Goal: Transaction & Acquisition: Purchase product/service

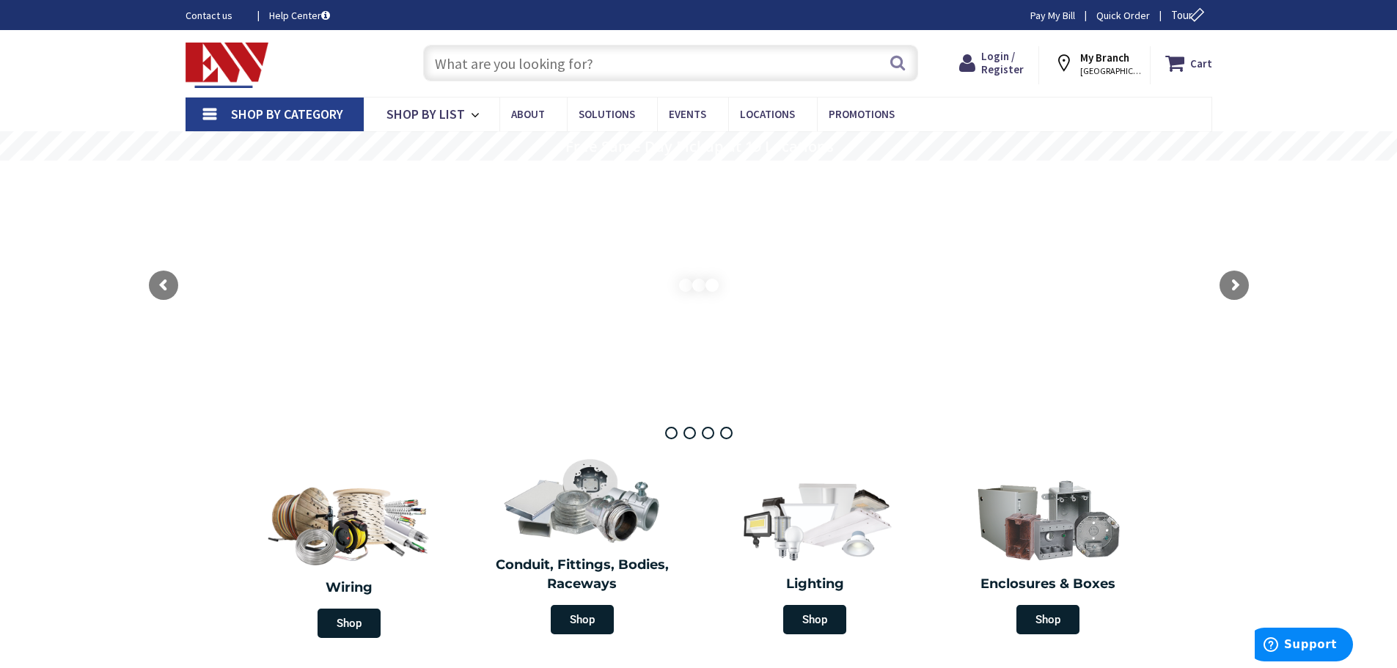
click at [482, 65] on input "text" at bounding box center [670, 63] width 495 height 37
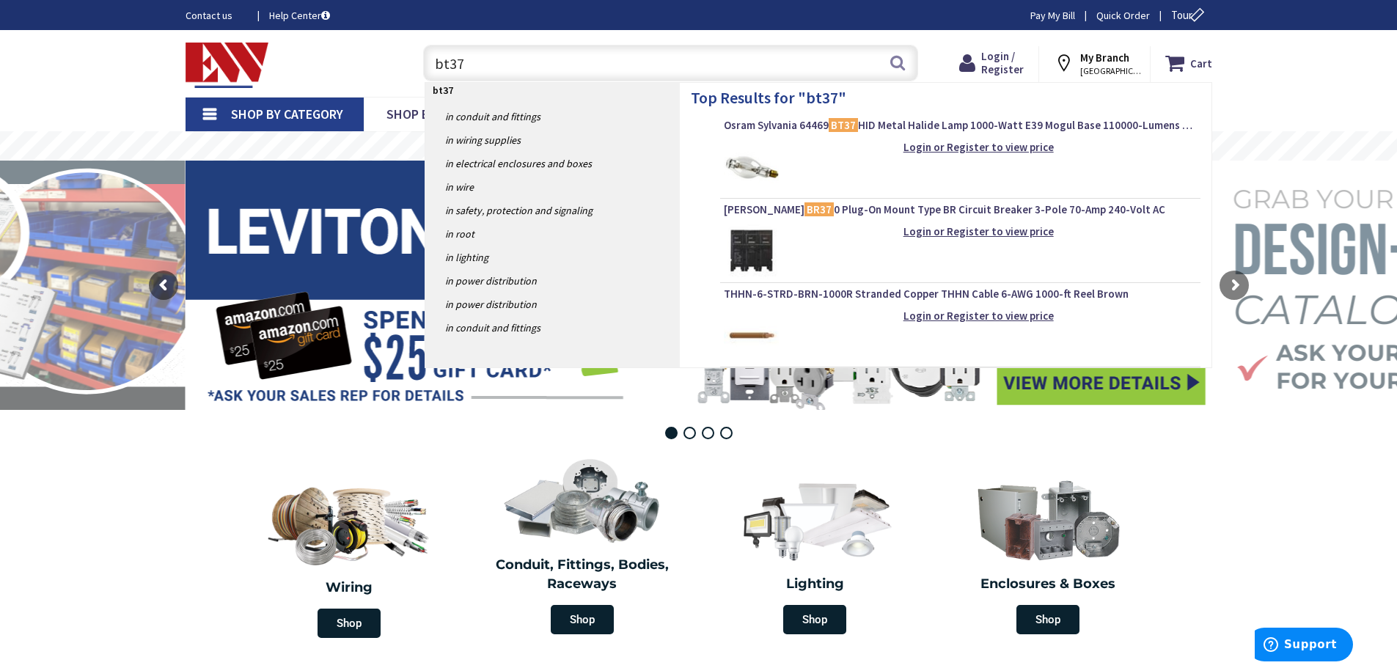
type input "bt37"
click at [740, 162] on img at bounding box center [751, 166] width 55 height 55
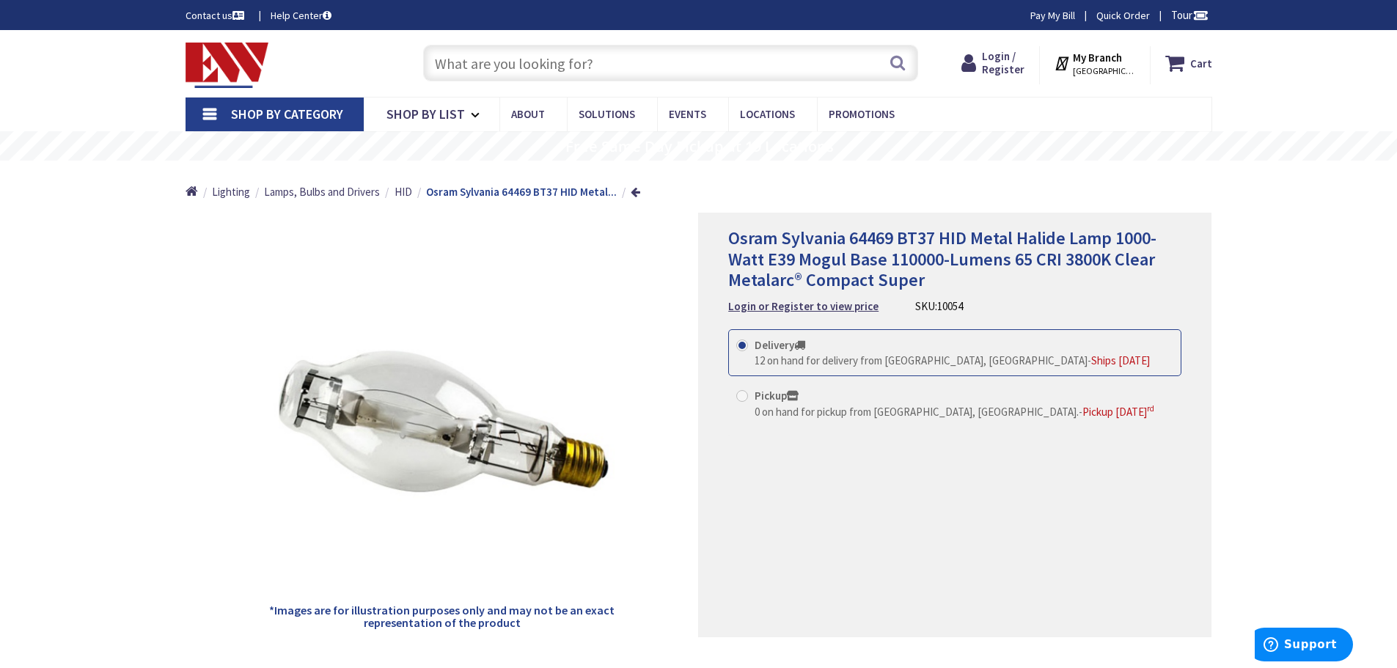
click at [1111, 58] on strong "My Branch" at bounding box center [1097, 58] width 49 height 14
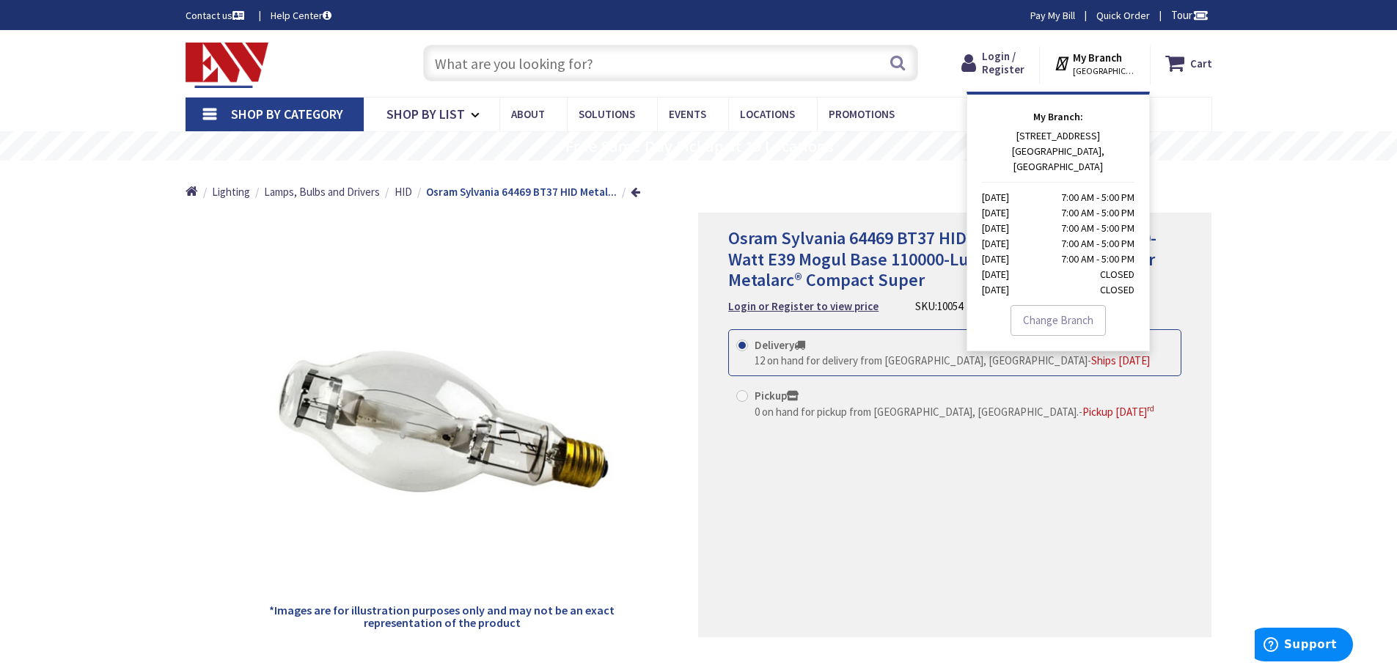
click at [1066, 305] on link "Change Branch" at bounding box center [1057, 320] width 95 height 31
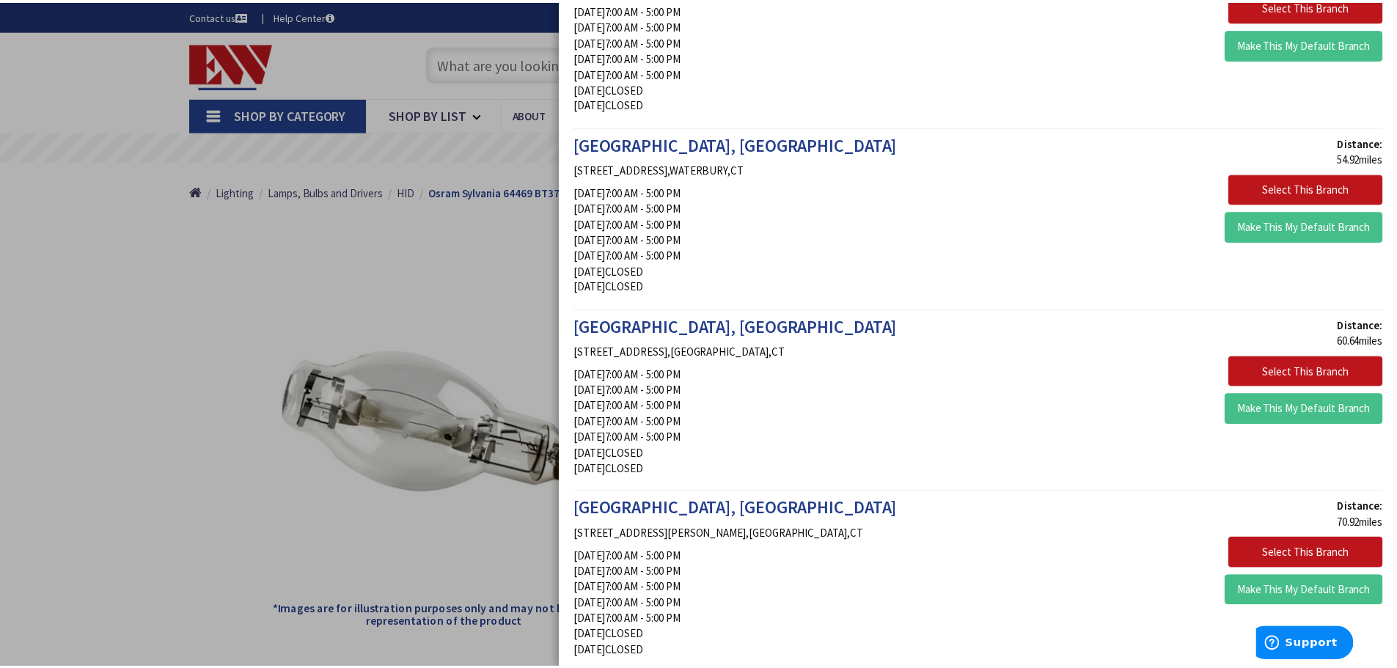
scroll to position [1833, 0]
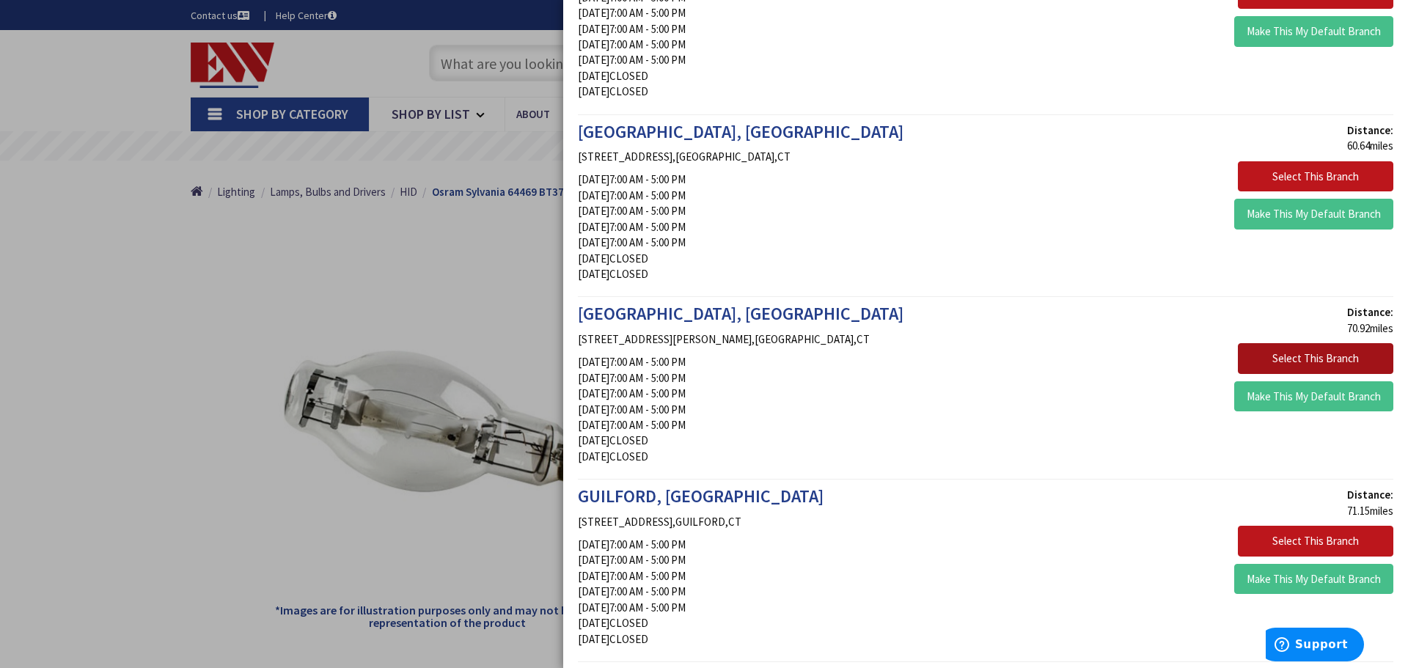
click at [1304, 359] on button "Select This Branch" at bounding box center [1315, 358] width 155 height 31
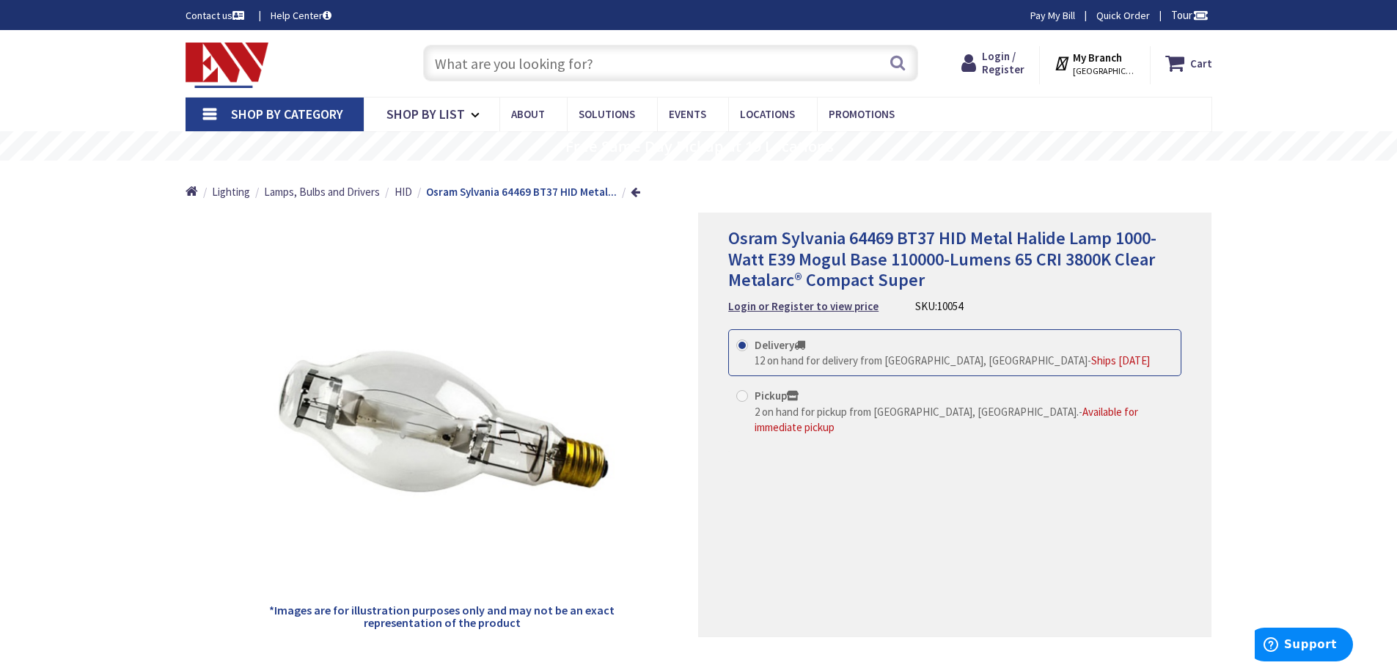
click at [452, 70] on input "text" at bounding box center [670, 63] width 495 height 37
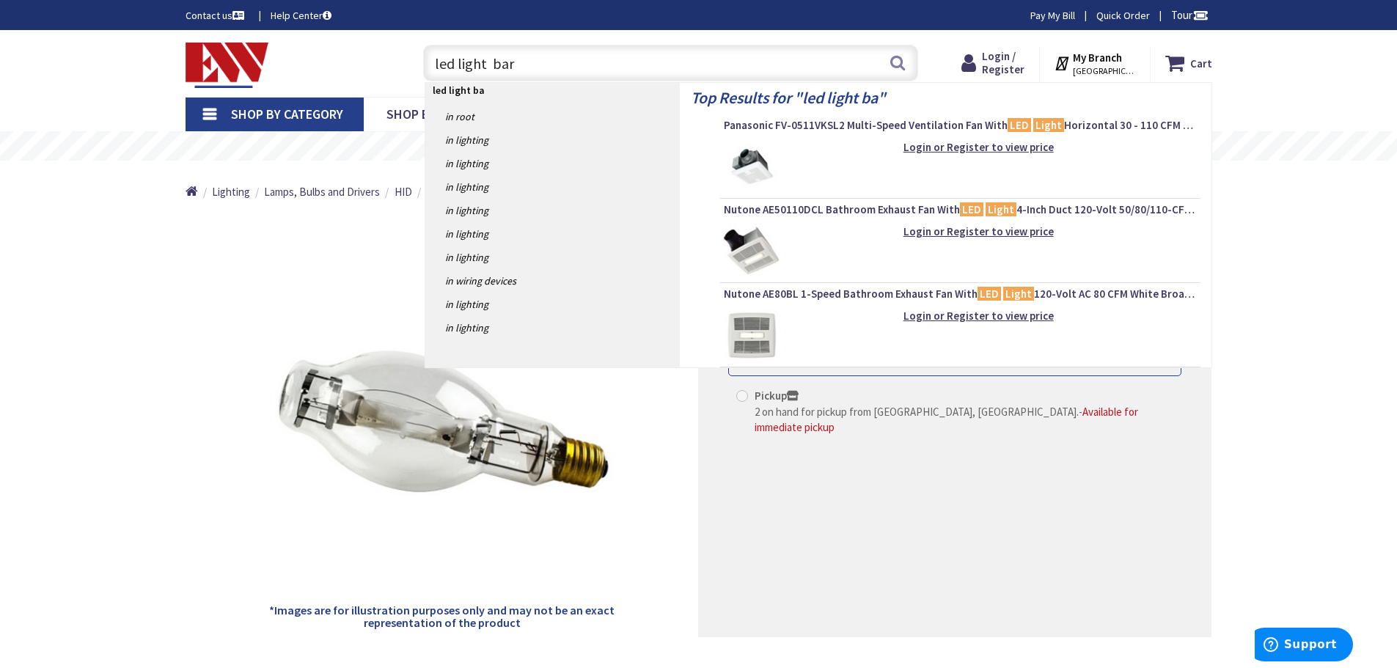
type input "led light bars"
